Goal: Task Accomplishment & Management: Manage account settings

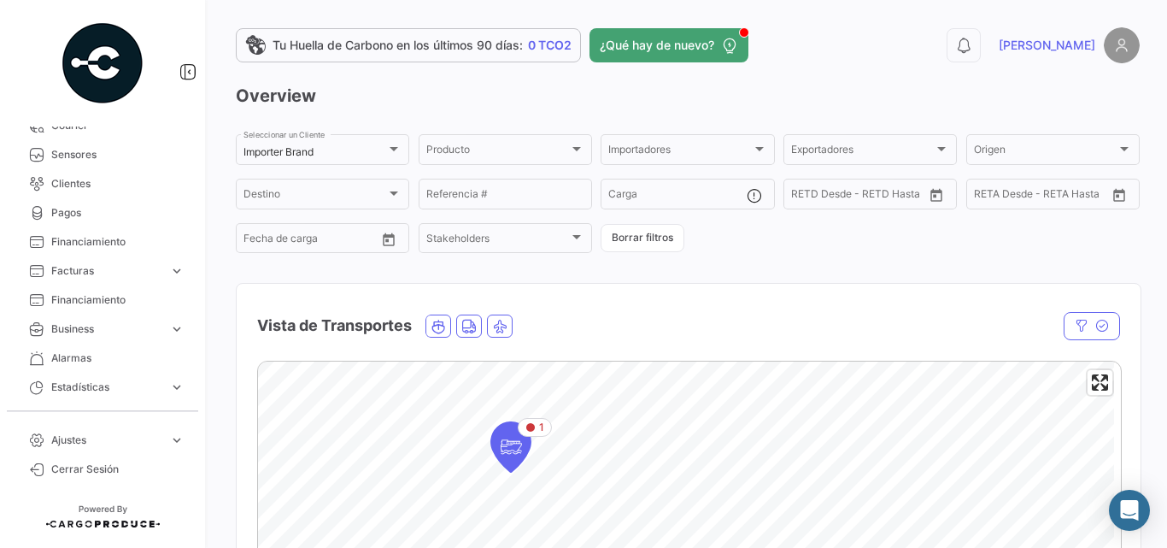
scroll to position [456, 0]
click at [364, 151] on div "Importer Brand" at bounding box center [315, 152] width 143 height 12
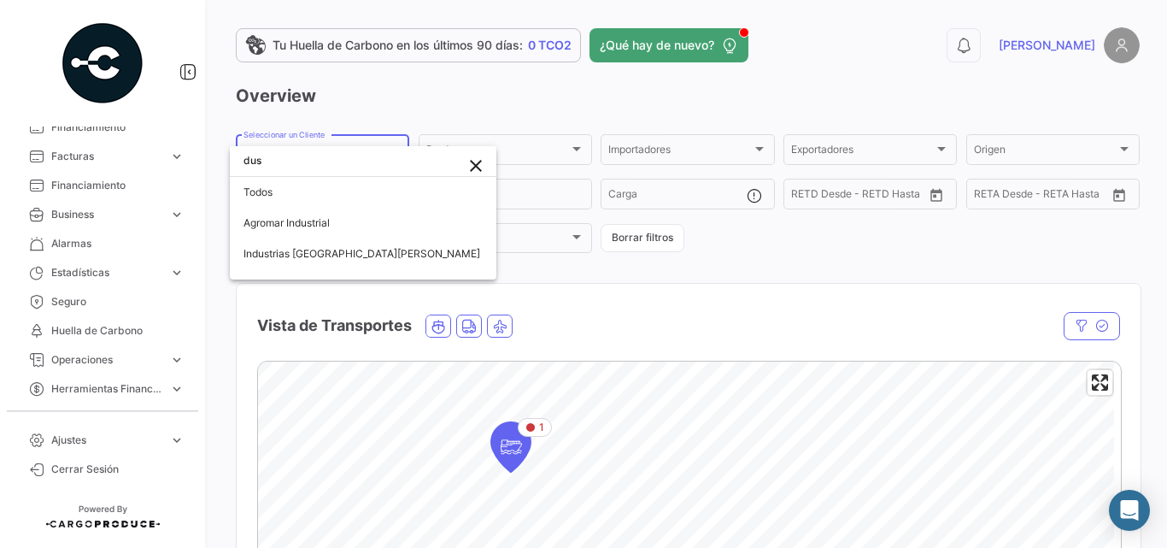
scroll to position [0, 0]
type input "d"
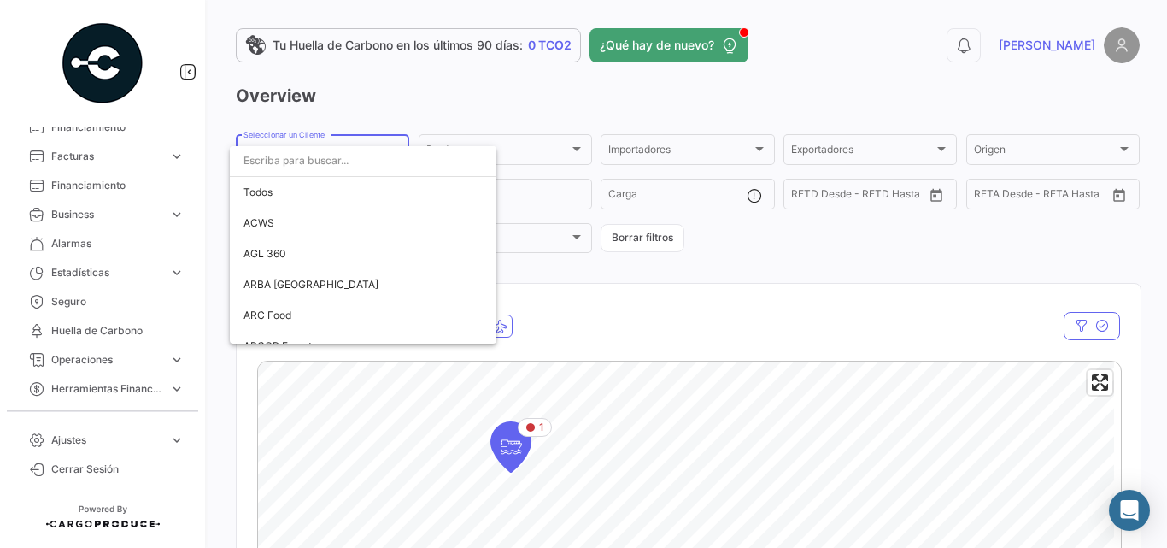
click at [806, 85] on div at bounding box center [583, 274] width 1167 height 548
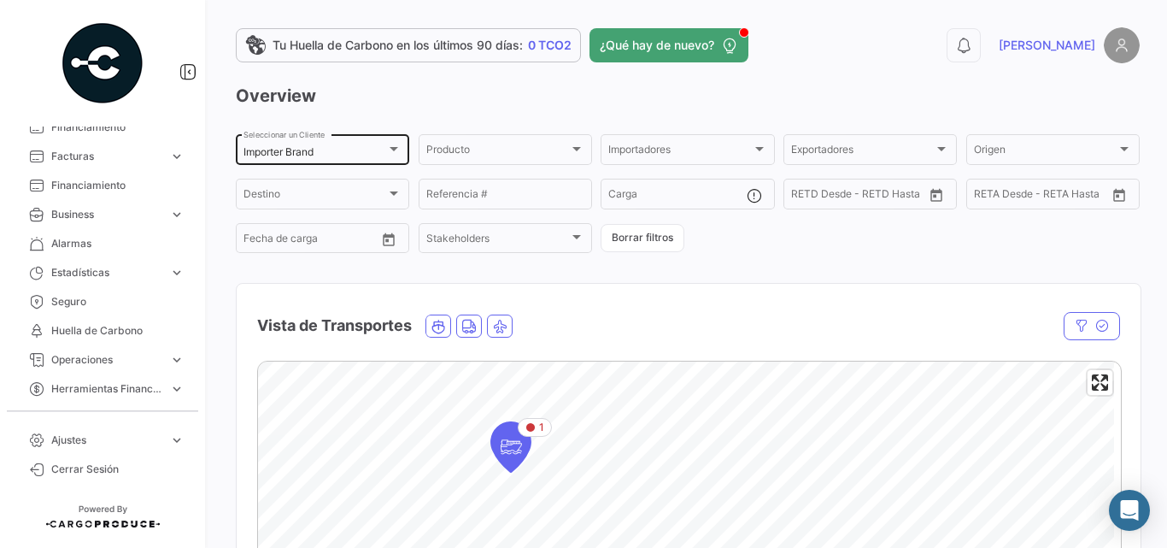
click at [394, 152] on div at bounding box center [393, 149] width 15 height 14
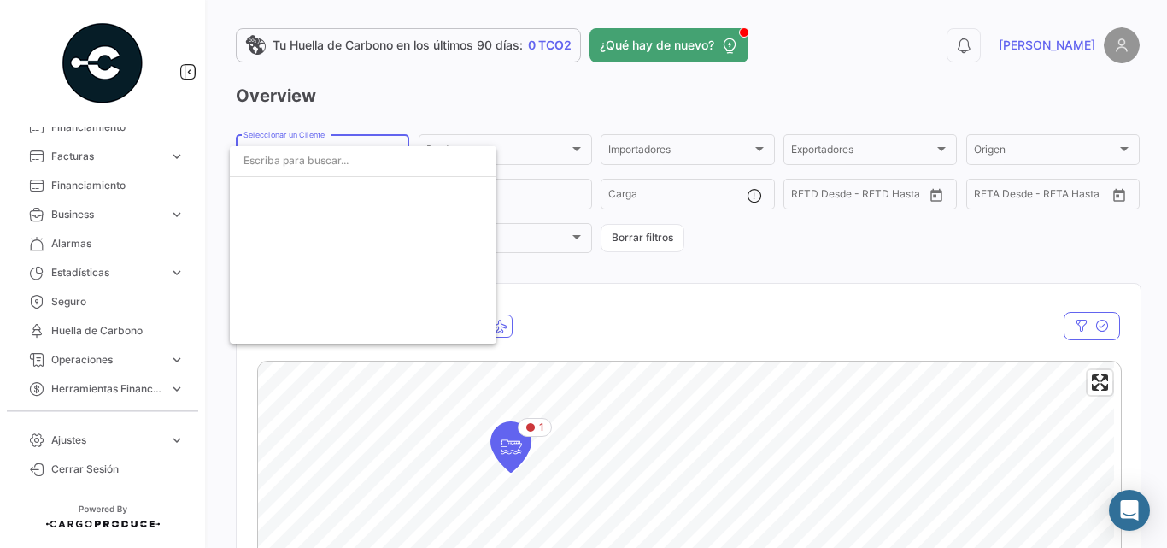
scroll to position [3100, 0]
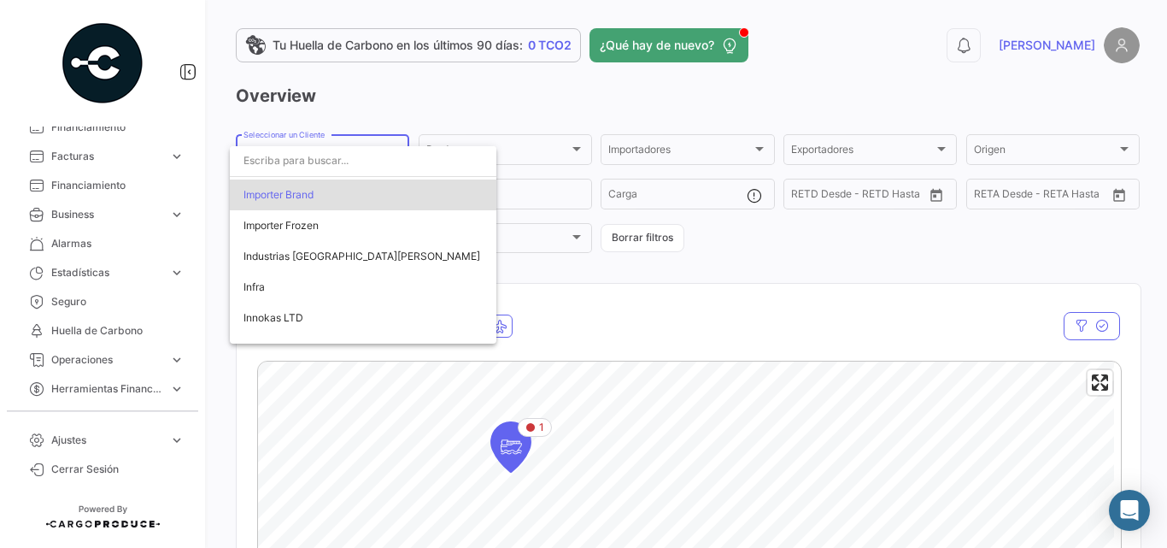
click at [394, 152] on input "dropdown search" at bounding box center [363, 160] width 267 height 31
click at [450, 104] on div at bounding box center [583, 274] width 1167 height 548
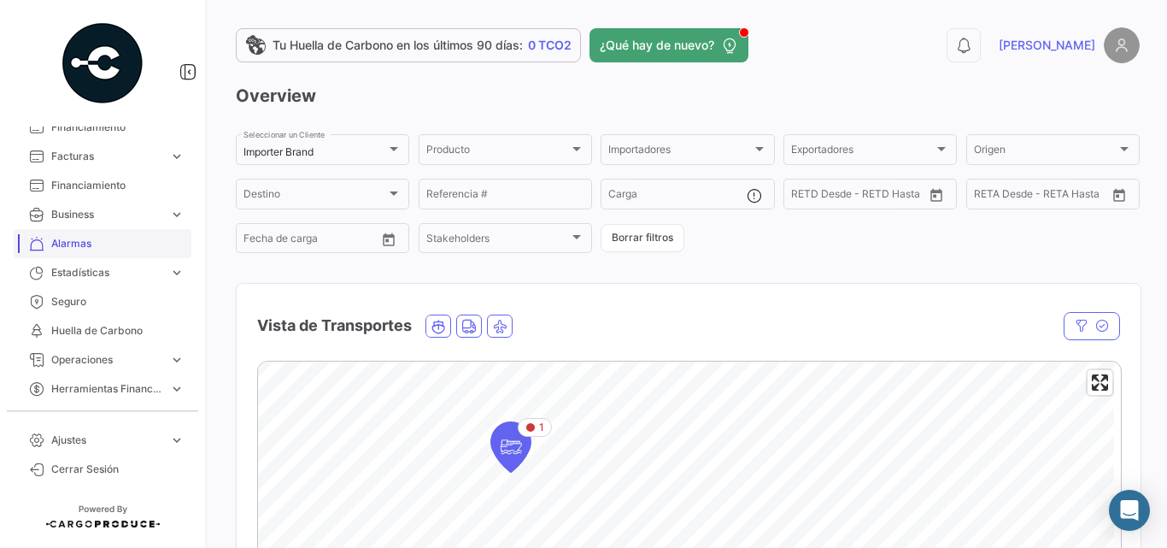
click at [123, 241] on span "Alarmas" at bounding box center [117, 243] width 133 height 15
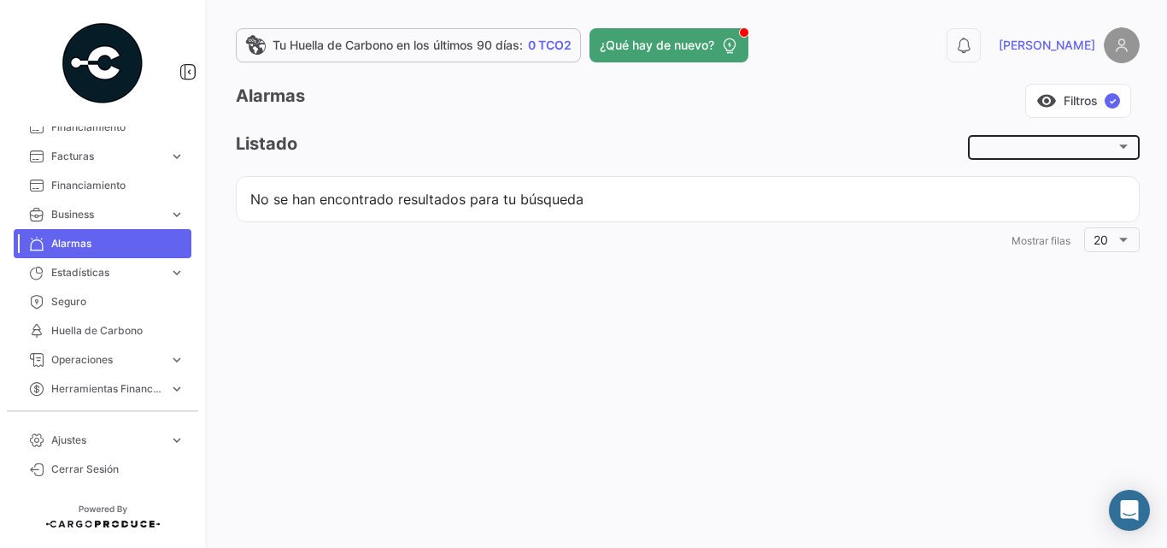
click at [1084, 139] on div at bounding box center [1055, 146] width 154 height 28
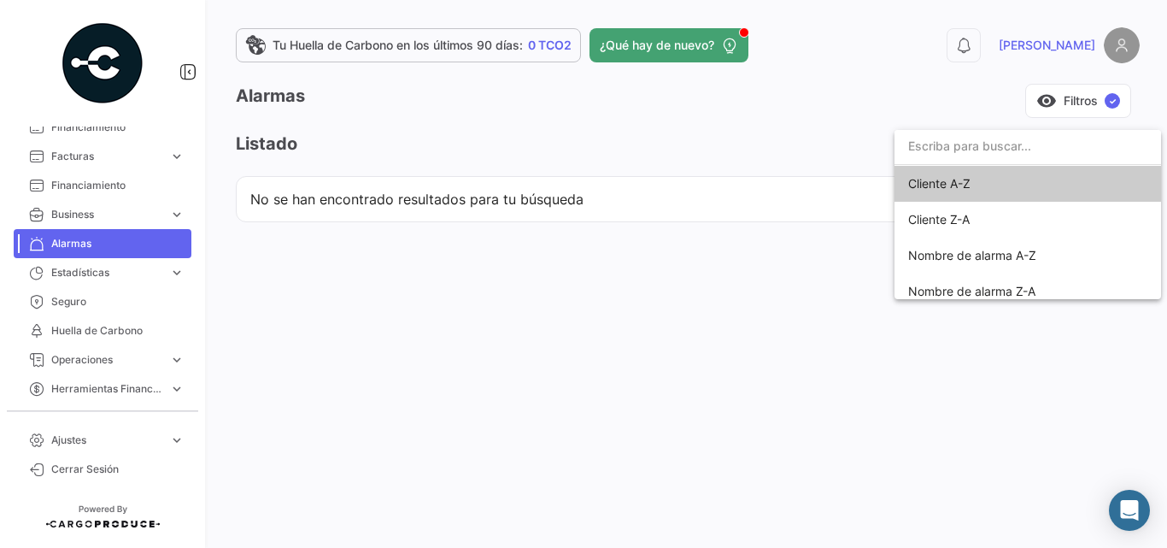
click at [1025, 154] on input "dropdown search" at bounding box center [1028, 146] width 267 height 36
click at [1063, 103] on div at bounding box center [583, 274] width 1167 height 548
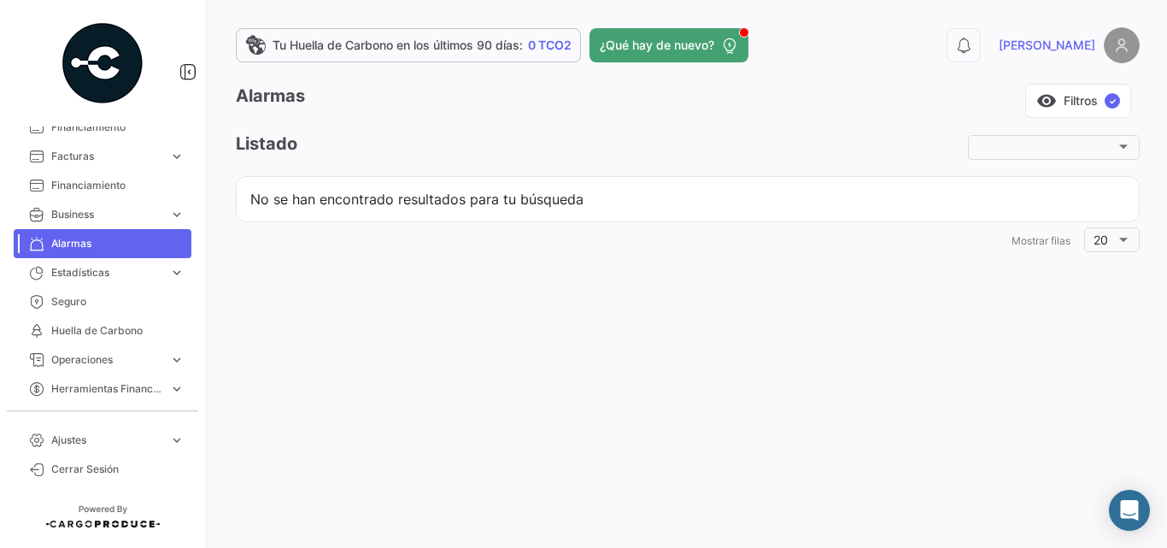
click at [1063, 103] on button "visibility Filtros ✓" at bounding box center [1078, 101] width 106 height 34
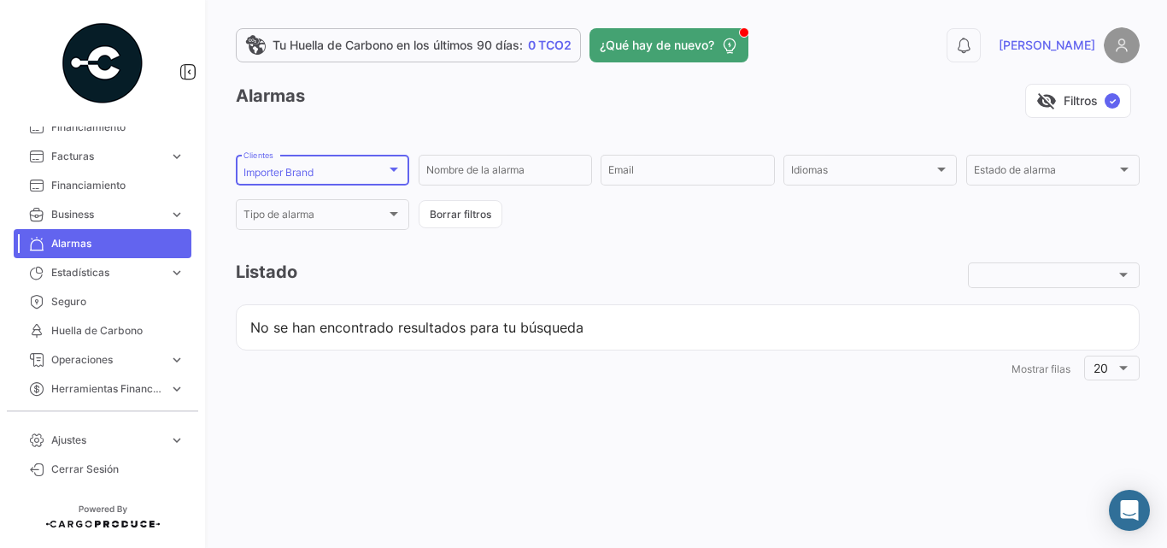
click at [397, 164] on div at bounding box center [393, 169] width 15 height 14
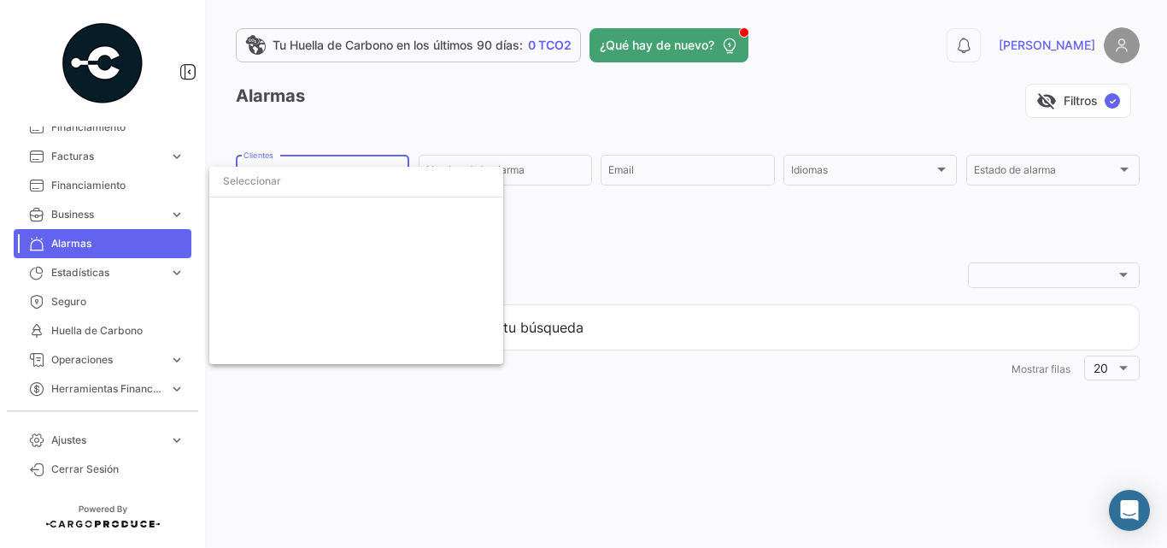
scroll to position [3000, 0]
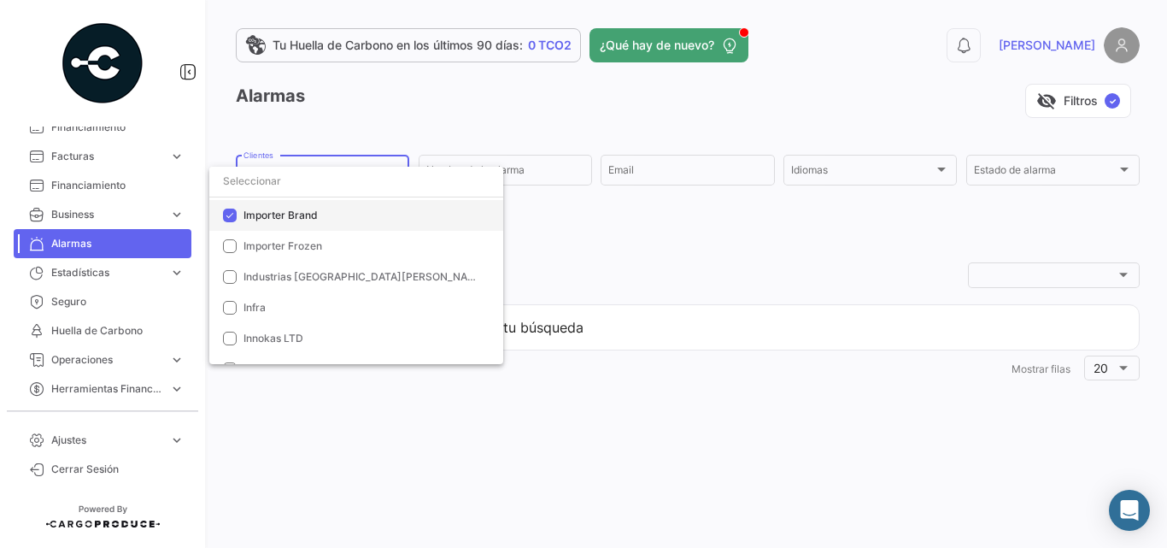
click at [303, 216] on span "Importer Brand" at bounding box center [281, 215] width 74 height 13
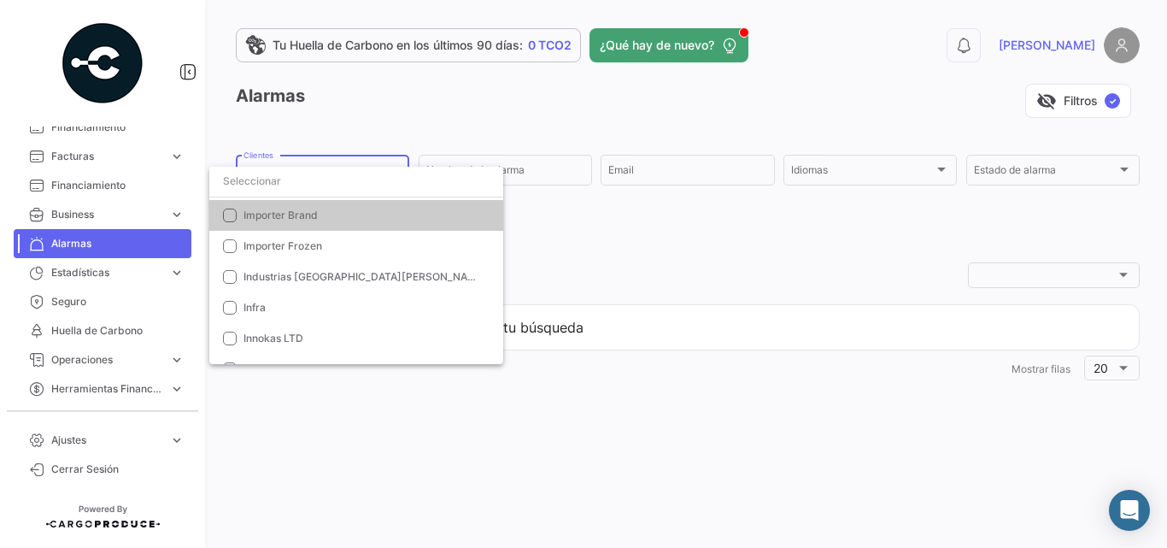
click at [320, 186] on input "dropdown search" at bounding box center [356, 181] width 294 height 31
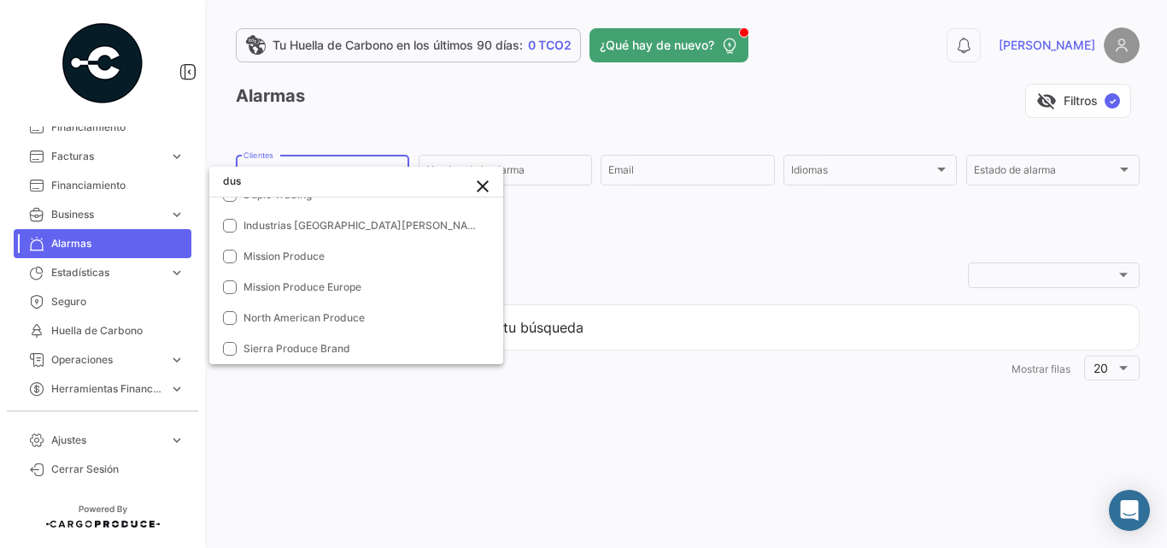
scroll to position [0, 0]
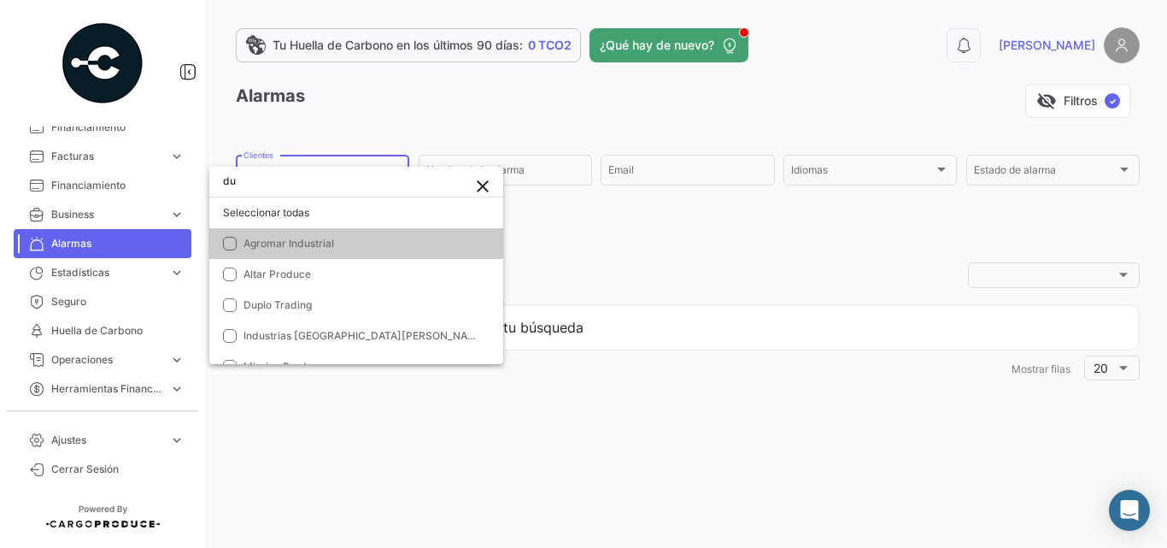
type input "d"
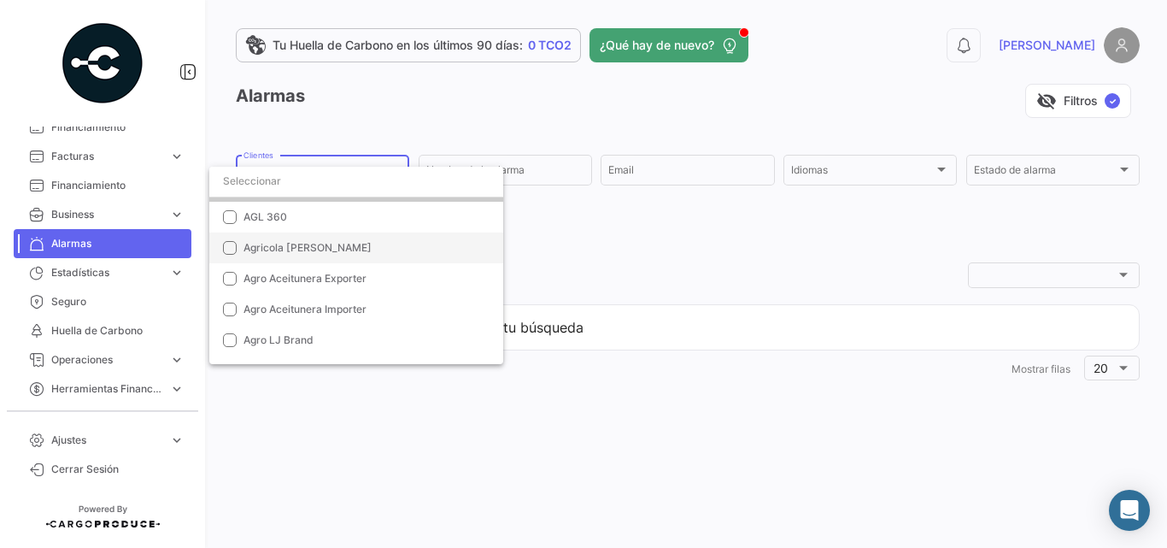
click at [237, 246] on mat-option "Agricola [PERSON_NAME]" at bounding box center [356, 247] width 294 height 31
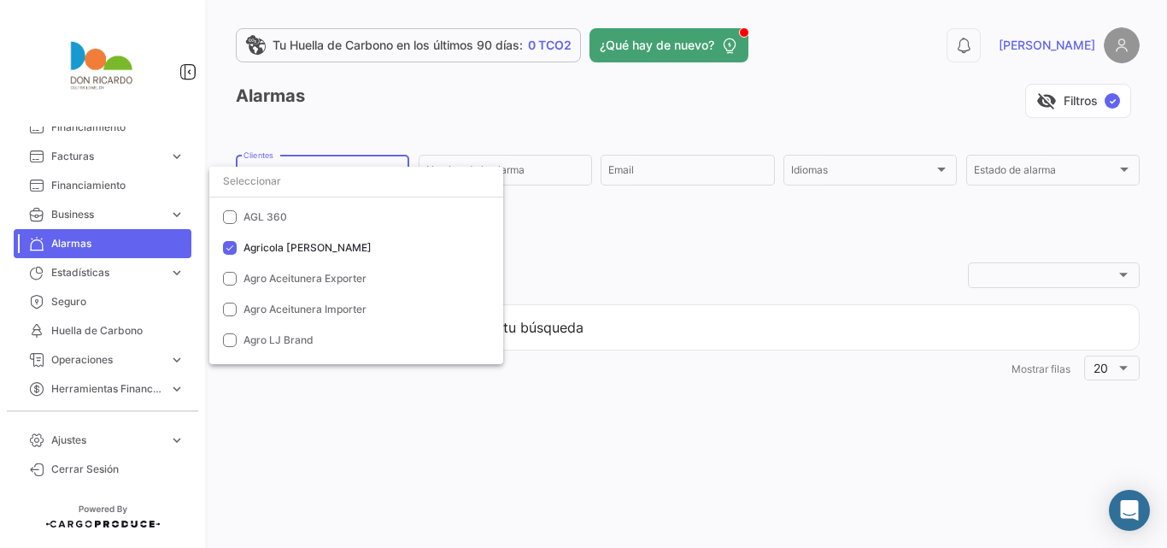
click at [685, 102] on div at bounding box center [583, 274] width 1167 height 548
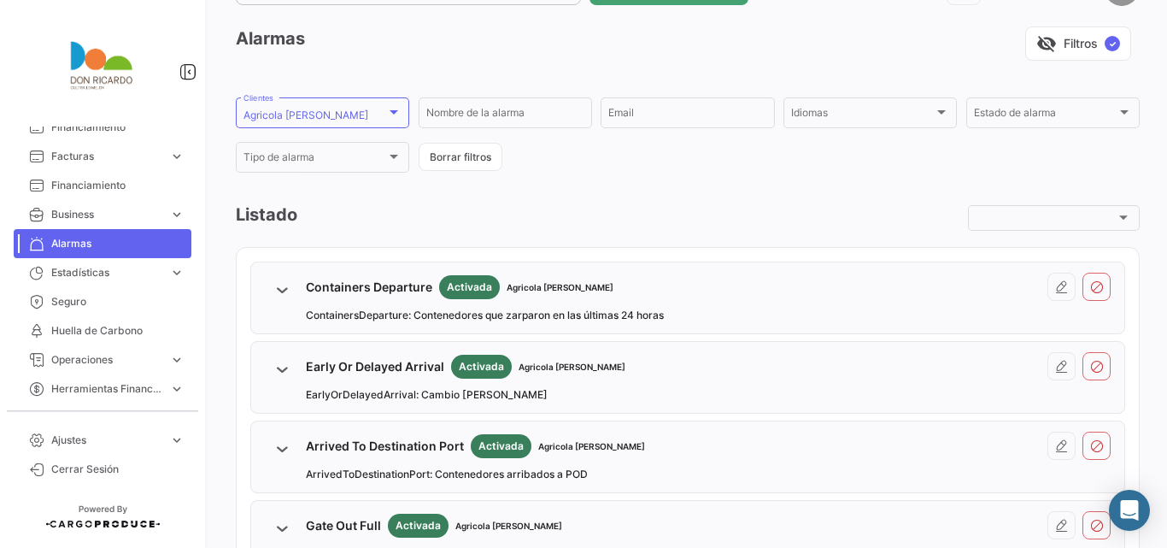
scroll to position [171, 0]
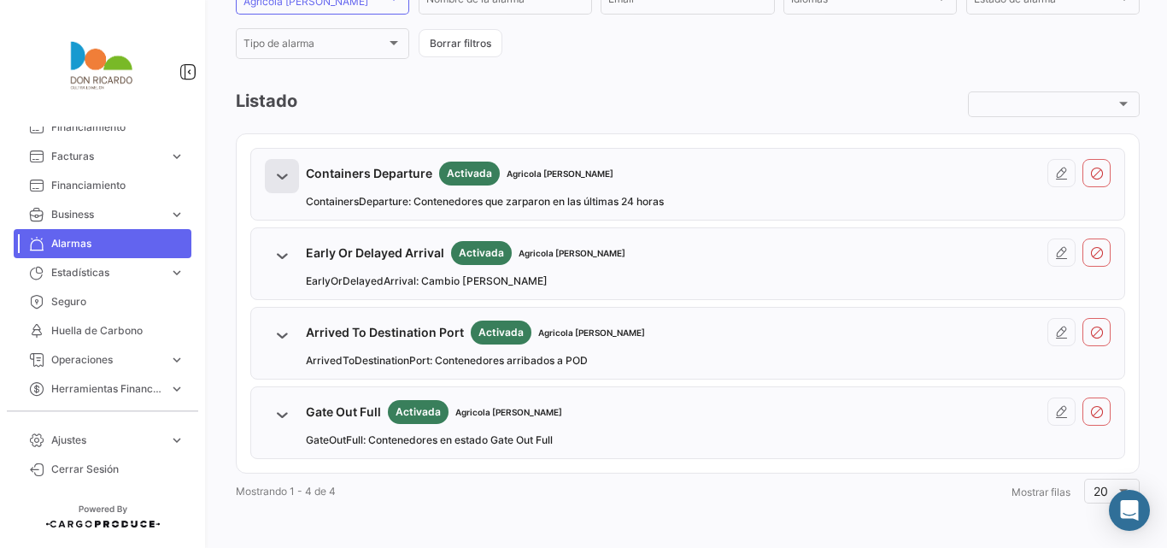
click at [289, 173] on icon at bounding box center [281, 175] width 17 height 17
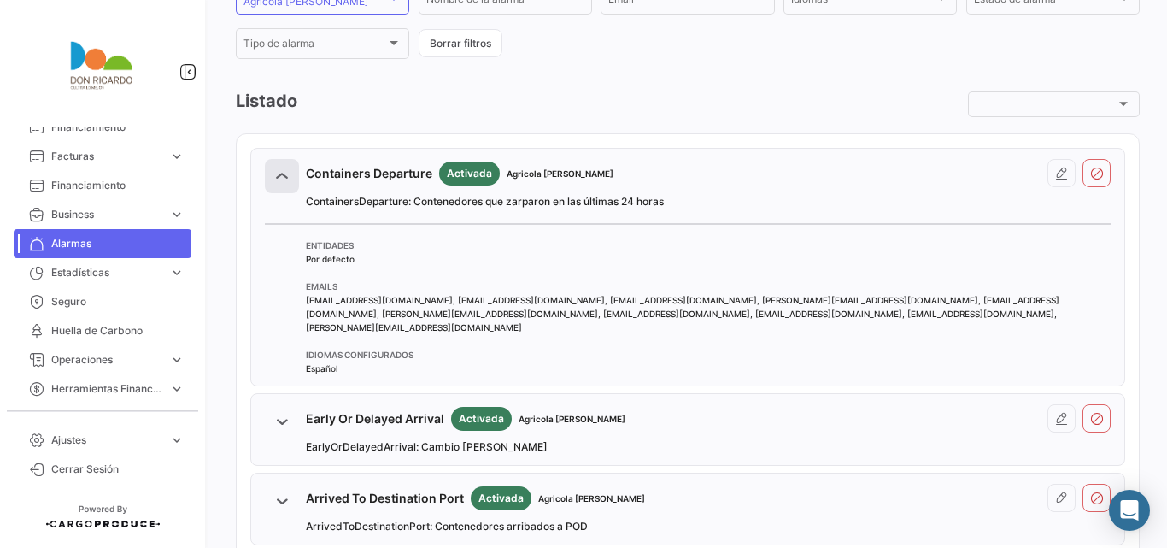
click at [285, 181] on icon at bounding box center [281, 175] width 17 height 17
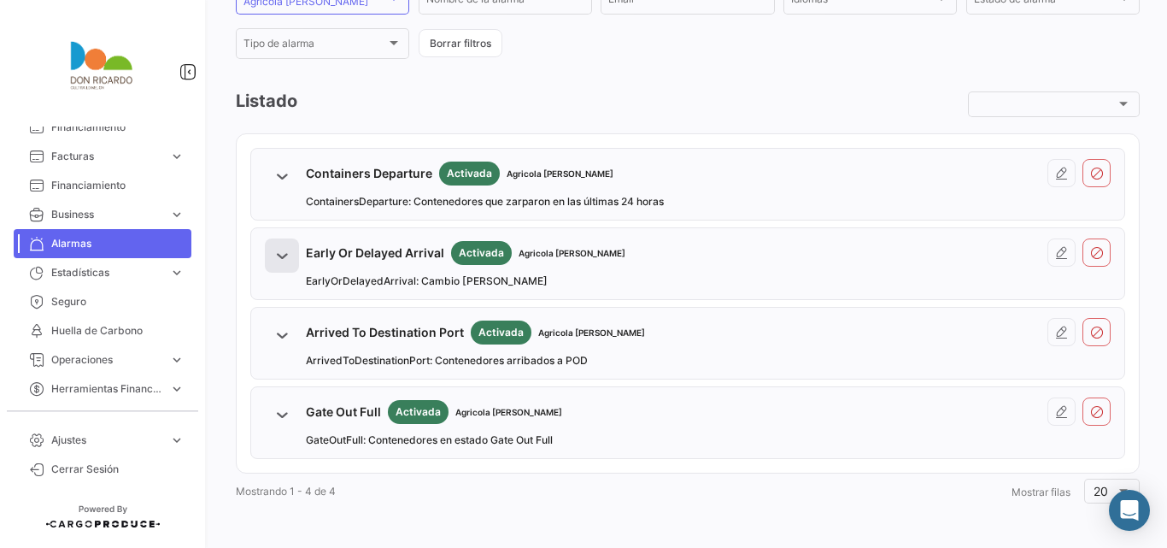
click at [283, 259] on icon at bounding box center [281, 255] width 17 height 17
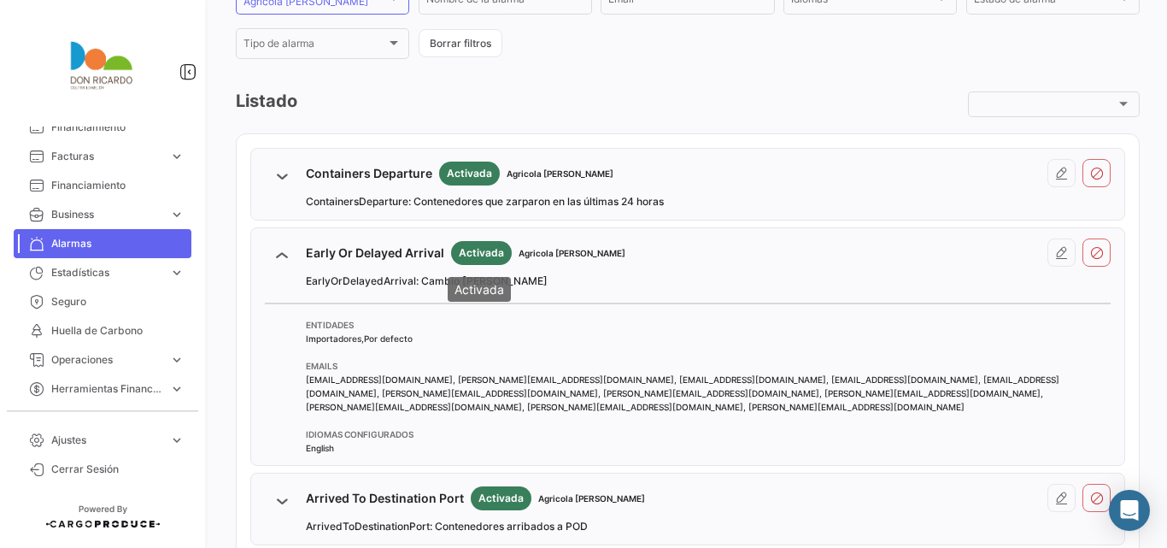
scroll to position [285, 0]
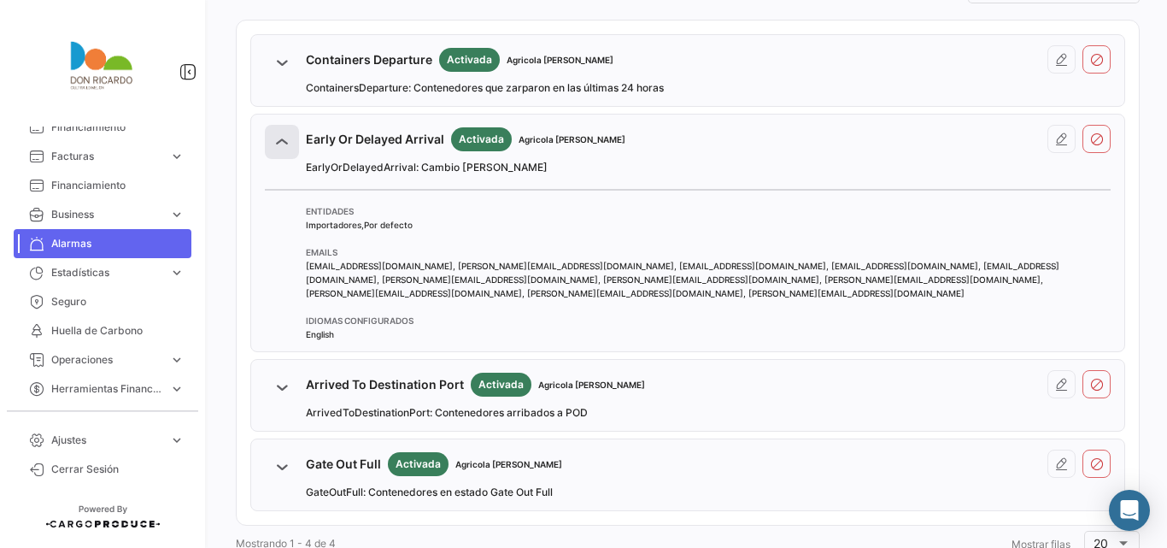
click at [281, 141] on icon at bounding box center [281, 141] width 17 height 17
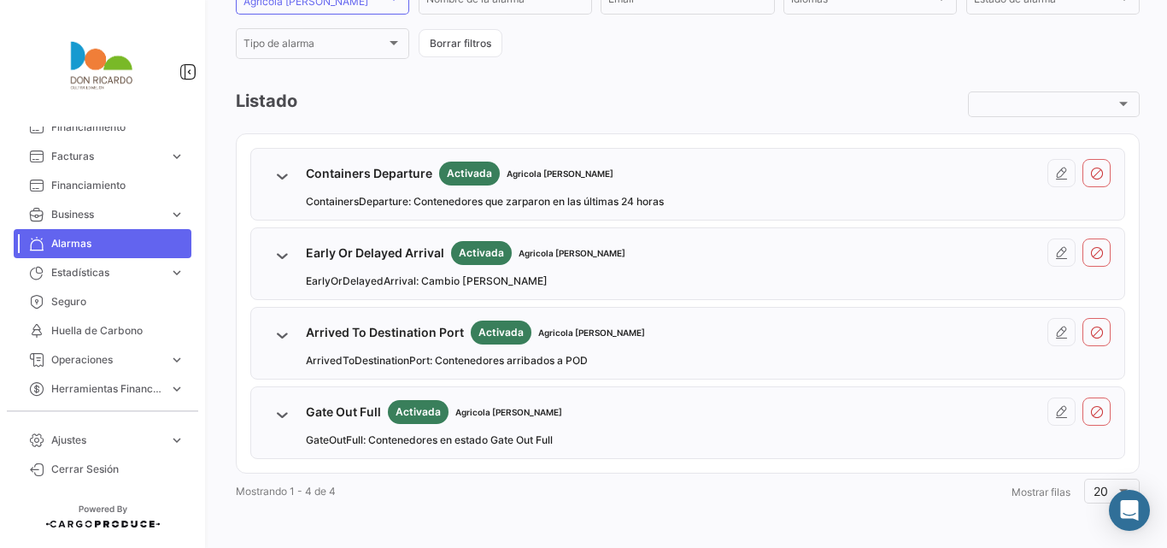
scroll to position [0, 0]
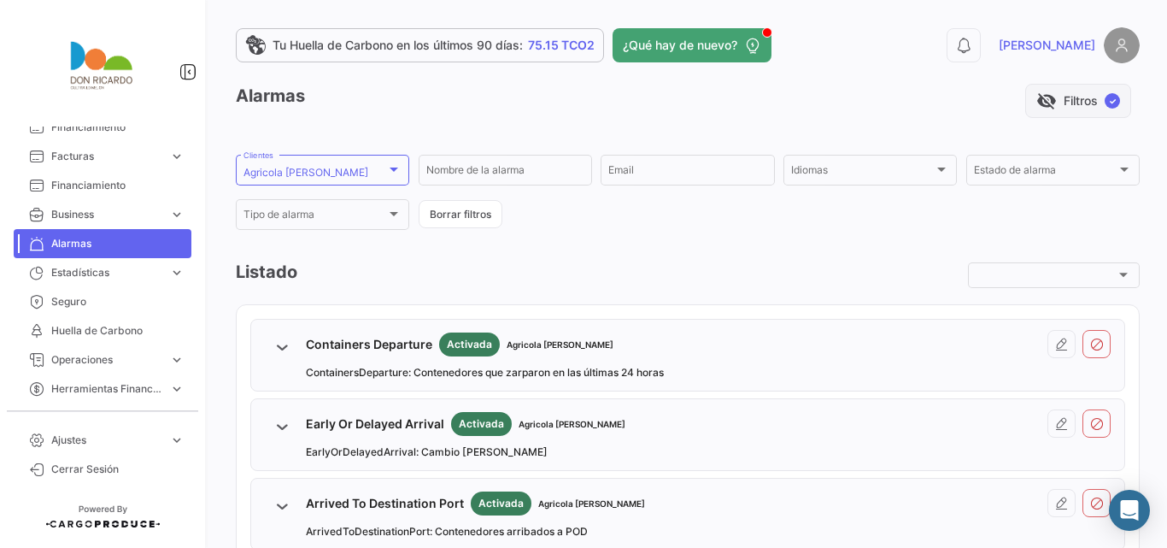
click at [1084, 102] on button "visibility_off Filtros ✓" at bounding box center [1078, 101] width 106 height 34
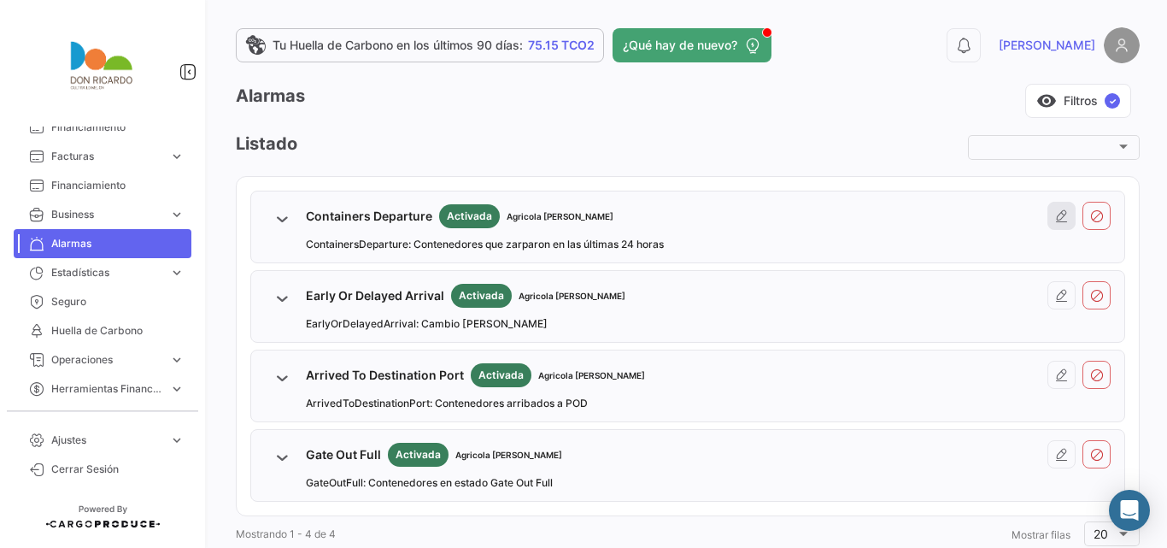
click at [1059, 218] on icon at bounding box center [1062, 216] width 14 height 14
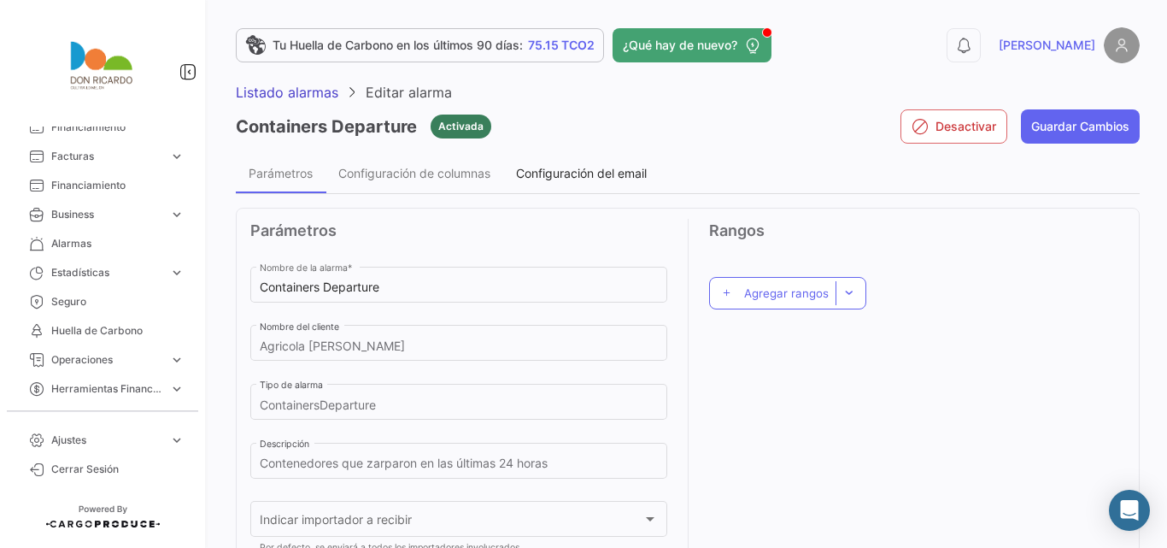
click at [604, 175] on span "Configuración del email" at bounding box center [581, 173] width 131 height 15
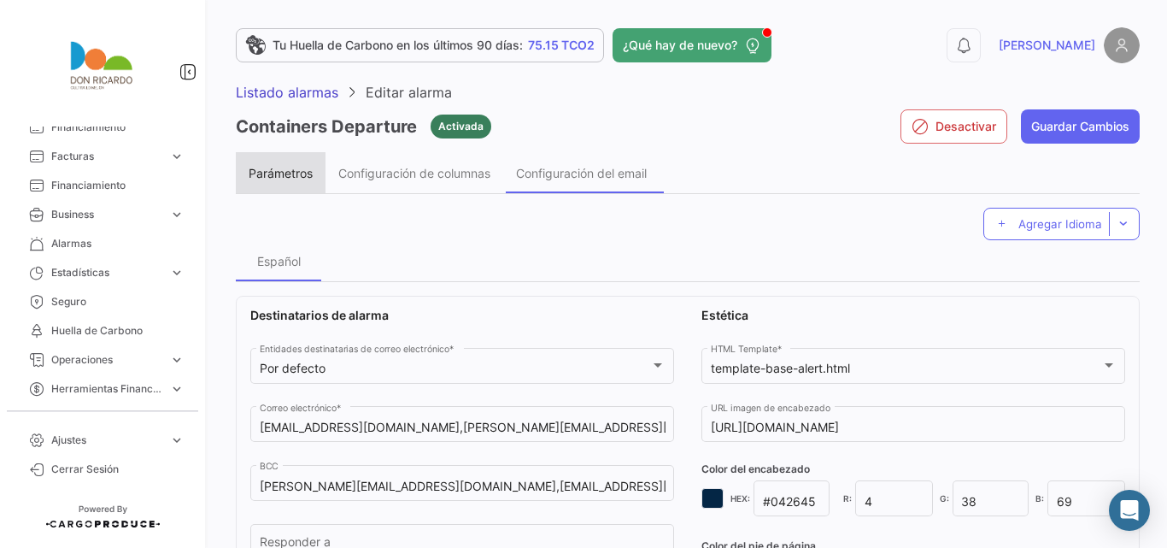
click at [297, 168] on div "Parámetros" at bounding box center [281, 173] width 64 height 15
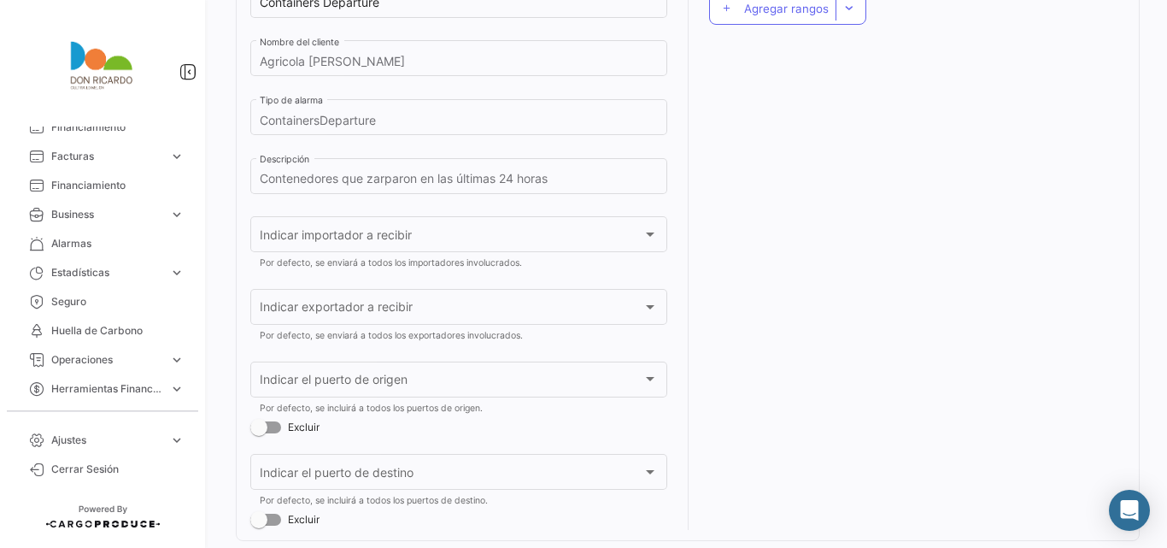
scroll to position [319, 0]
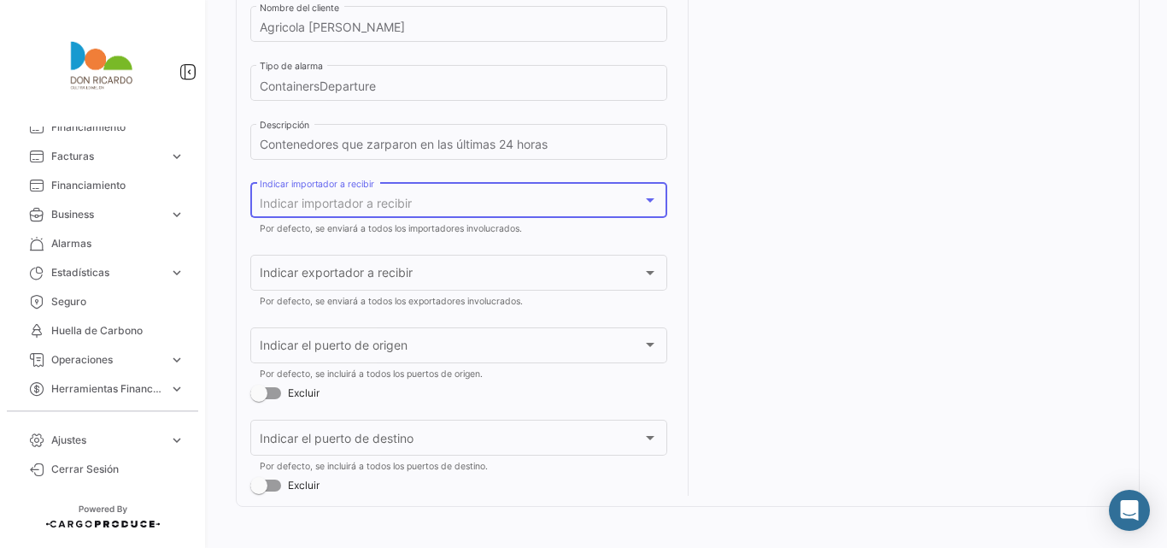
click at [646, 202] on div at bounding box center [650, 200] width 9 height 4
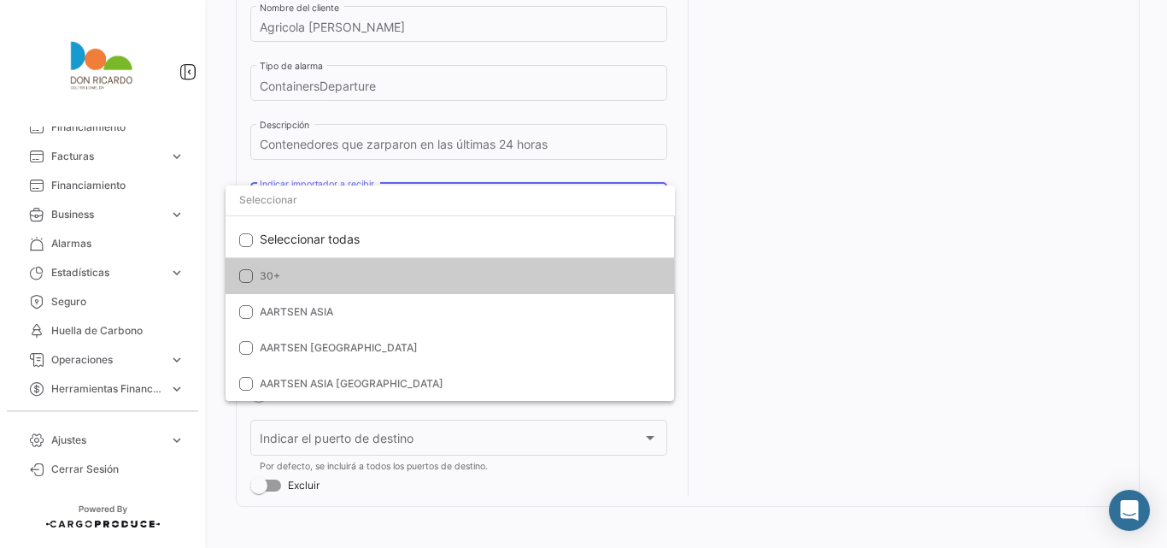
click at [755, 191] on div at bounding box center [583, 274] width 1167 height 548
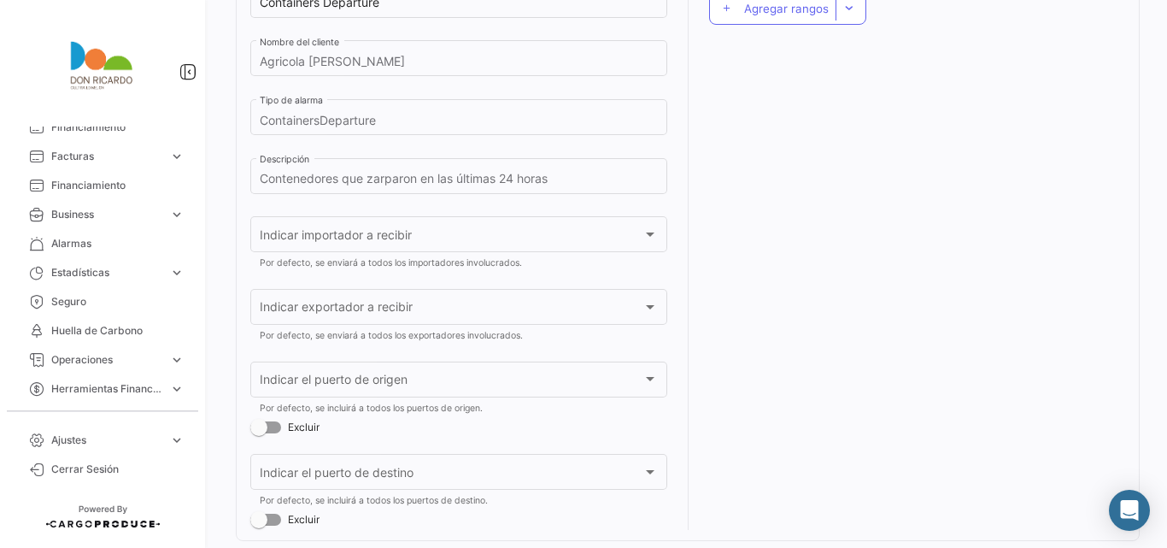
scroll to position [0, 0]
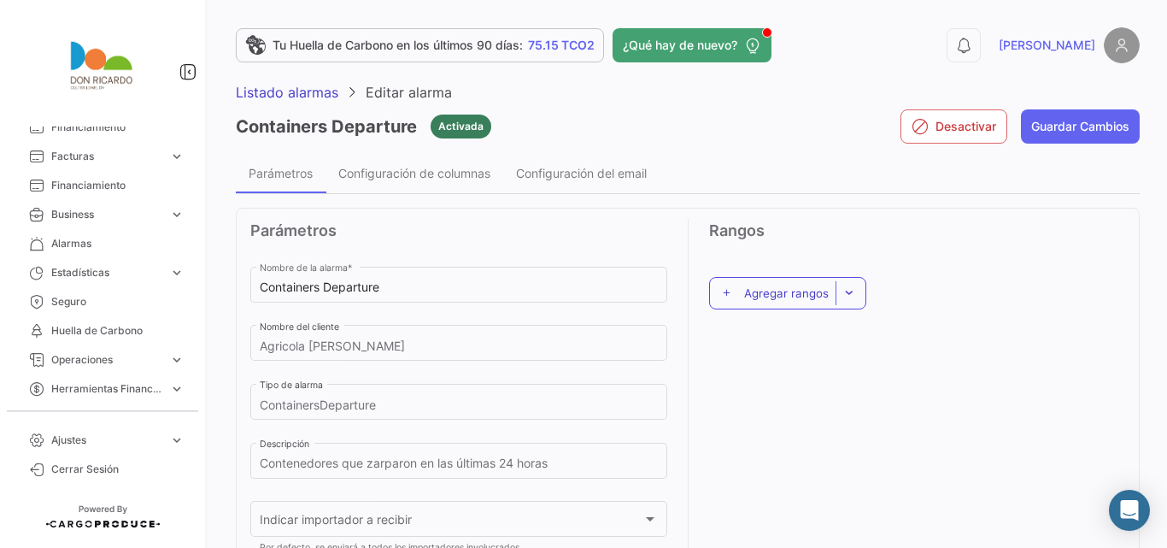
click at [790, 295] on span "Agregar rangos" at bounding box center [786, 293] width 85 height 14
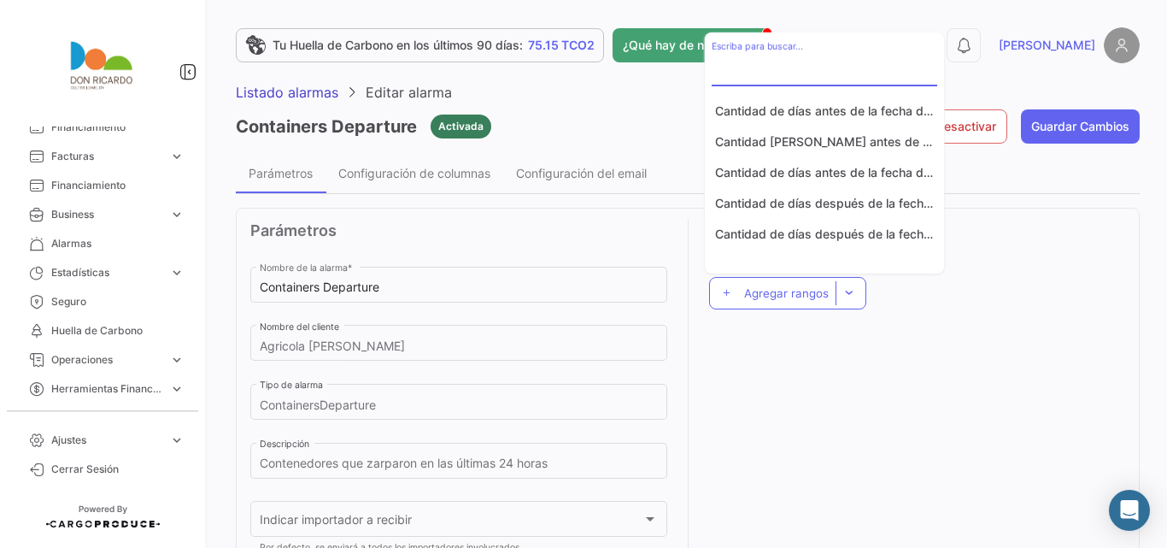
click at [833, 68] on input "Escriba para buscar..." at bounding box center [825, 71] width 226 height 15
type input "d"
type input "f"
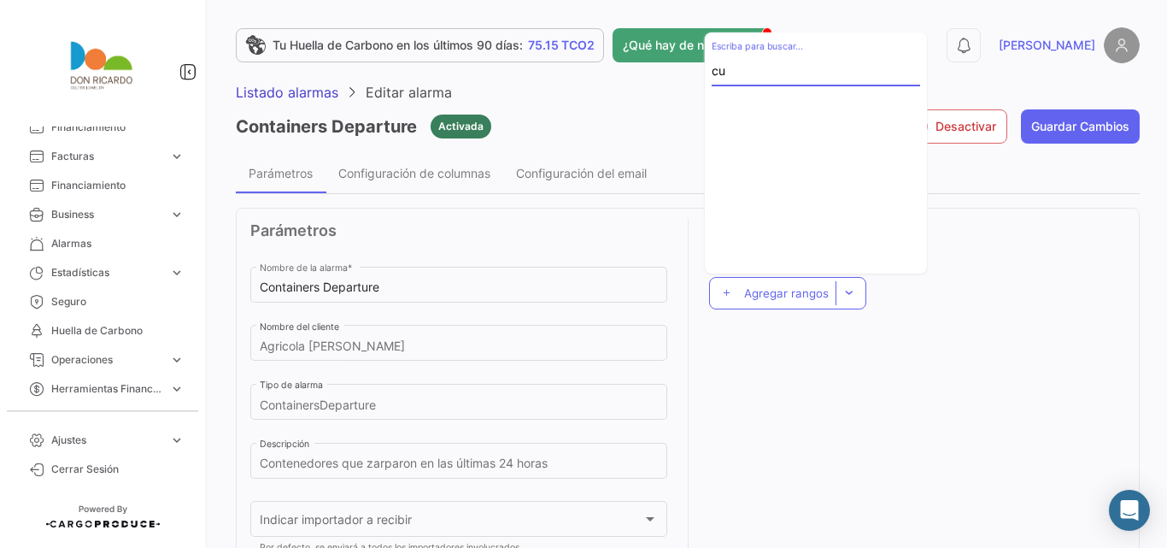
type input "c"
